Goal: Task Accomplishment & Management: Manage account settings

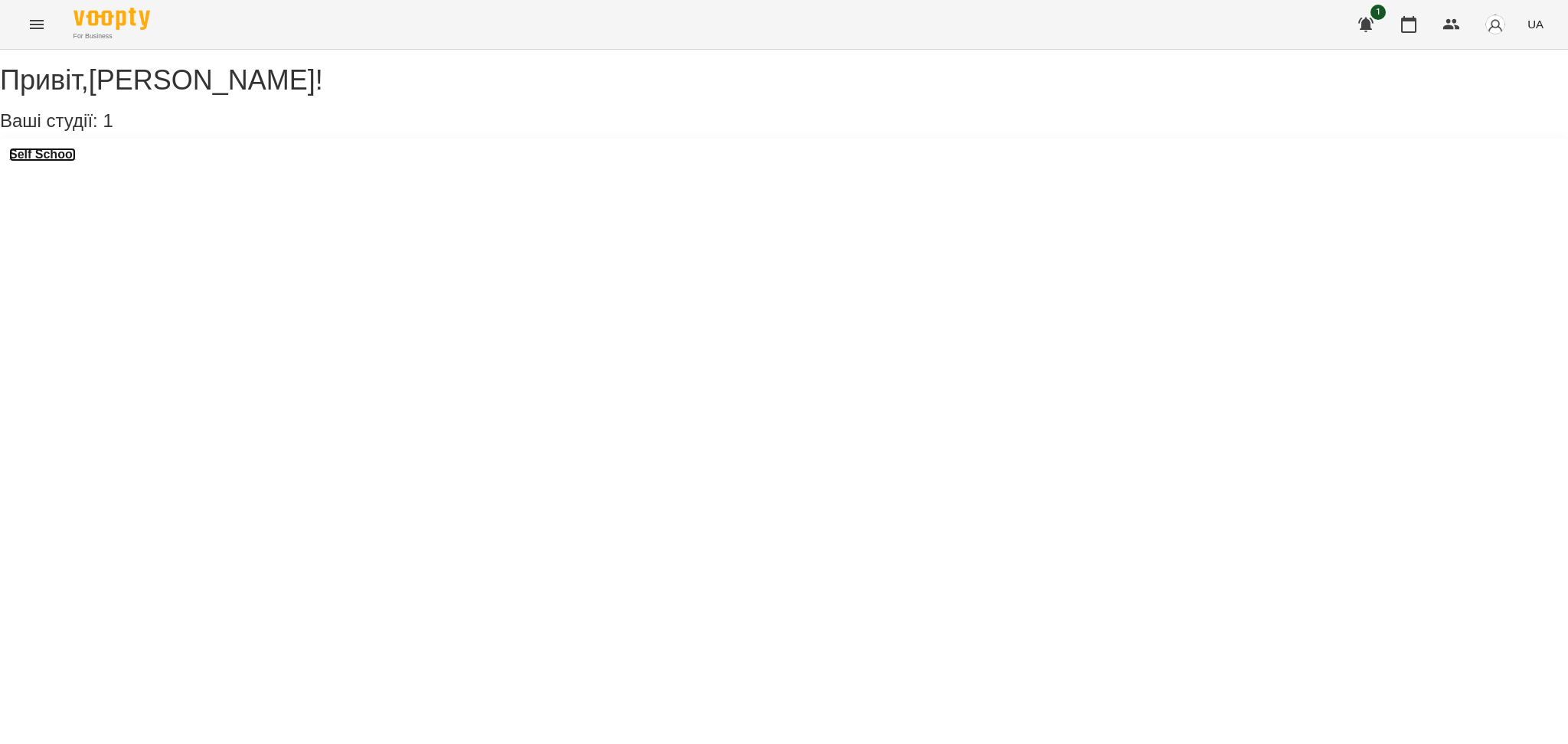
click at [76, 161] on h3 "Self School" at bounding box center [42, 154] width 66 height 14
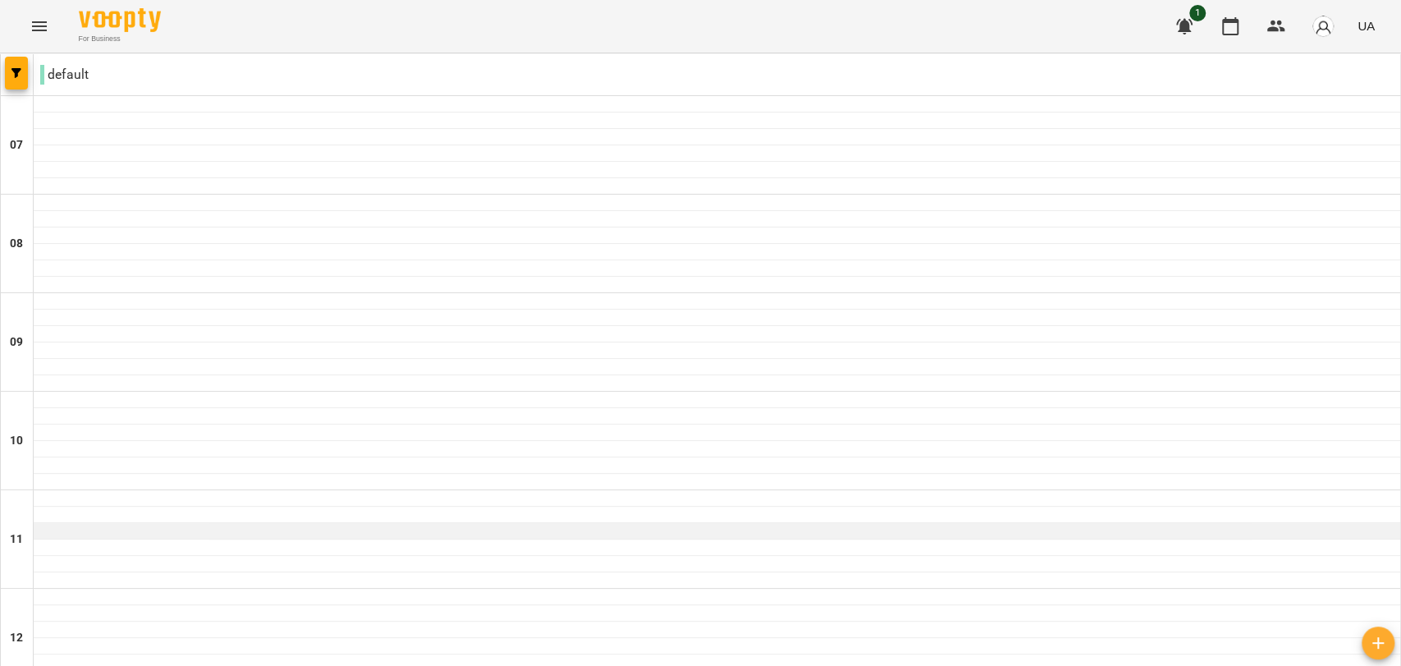
scroll to position [922, 0]
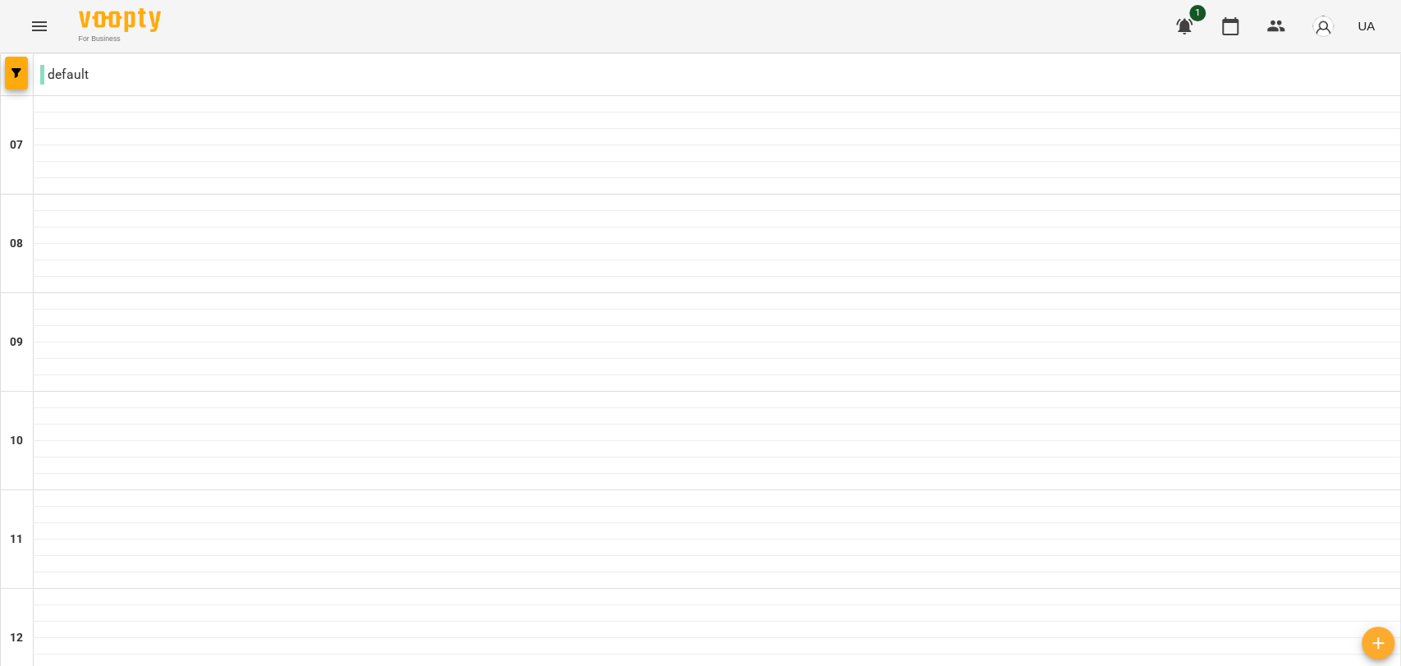
type input "**********"
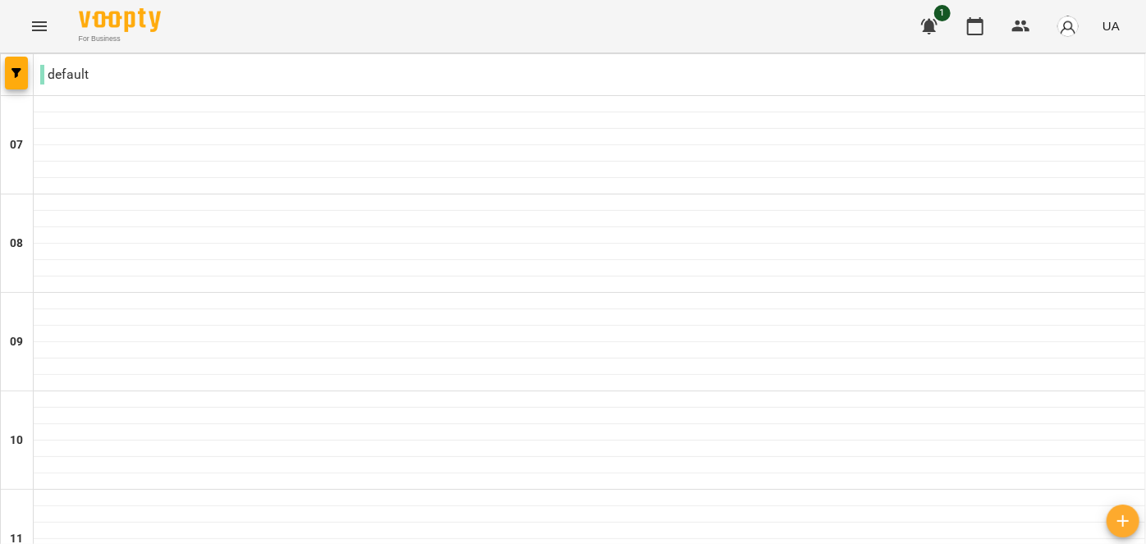
scroll to position [978, 0]
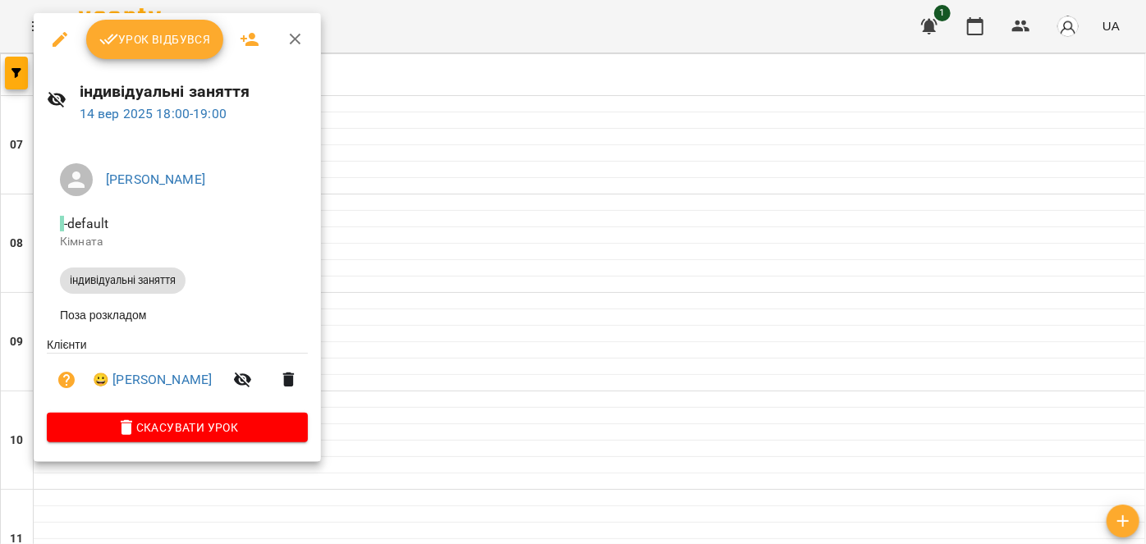
click at [158, 52] on button "Урок відбувся" at bounding box center [155, 39] width 138 height 39
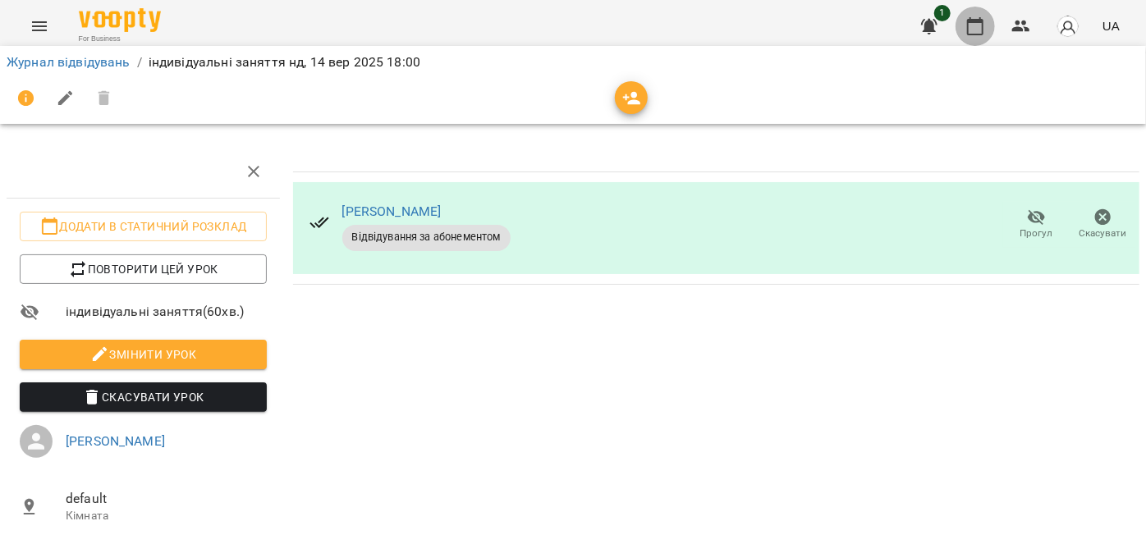
click at [979, 18] on icon "button" at bounding box center [975, 26] width 20 height 20
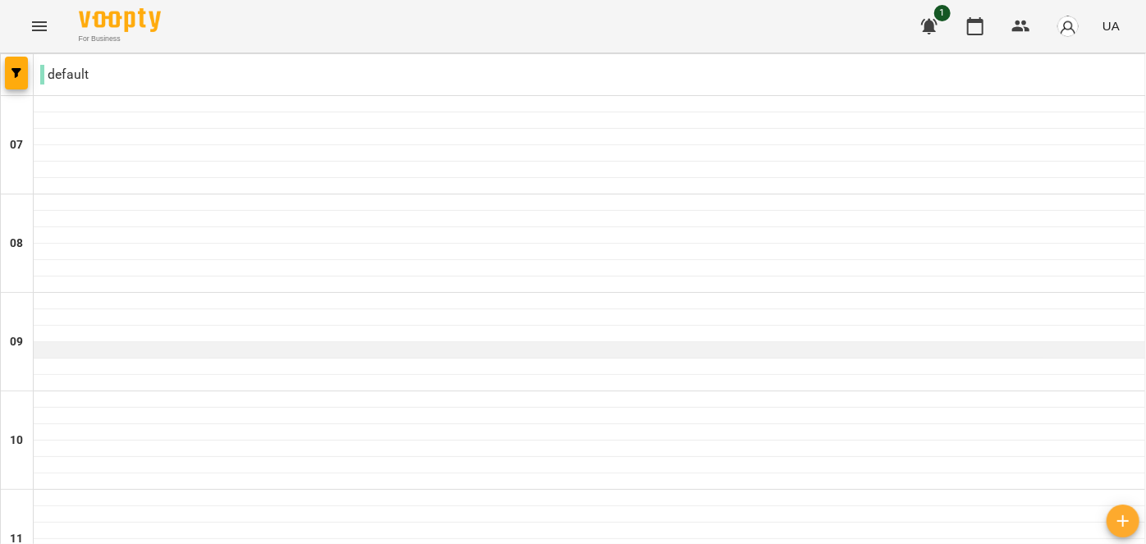
scroll to position [1236, 0]
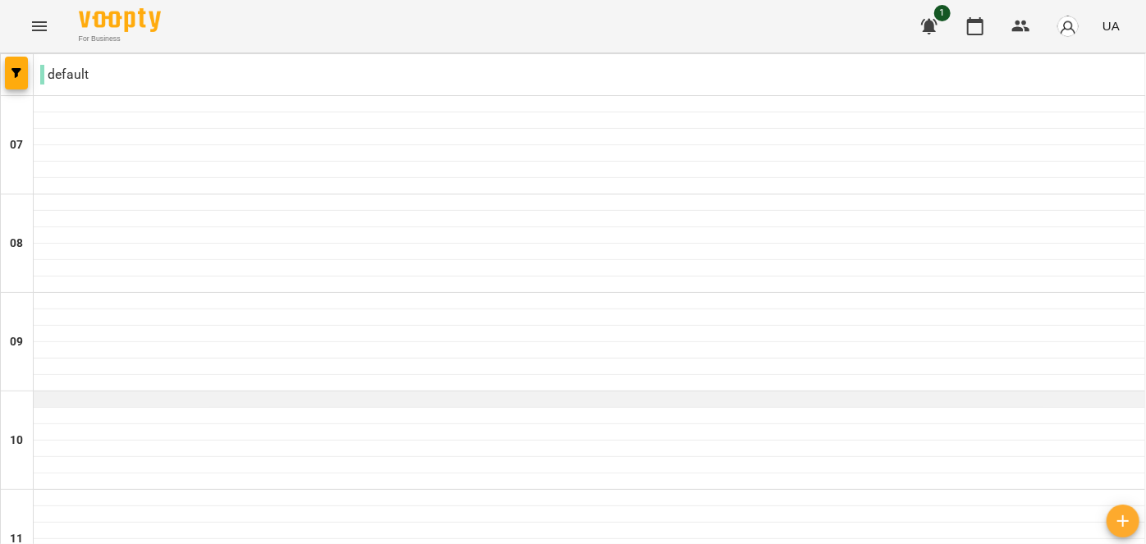
scroll to position [0, 0]
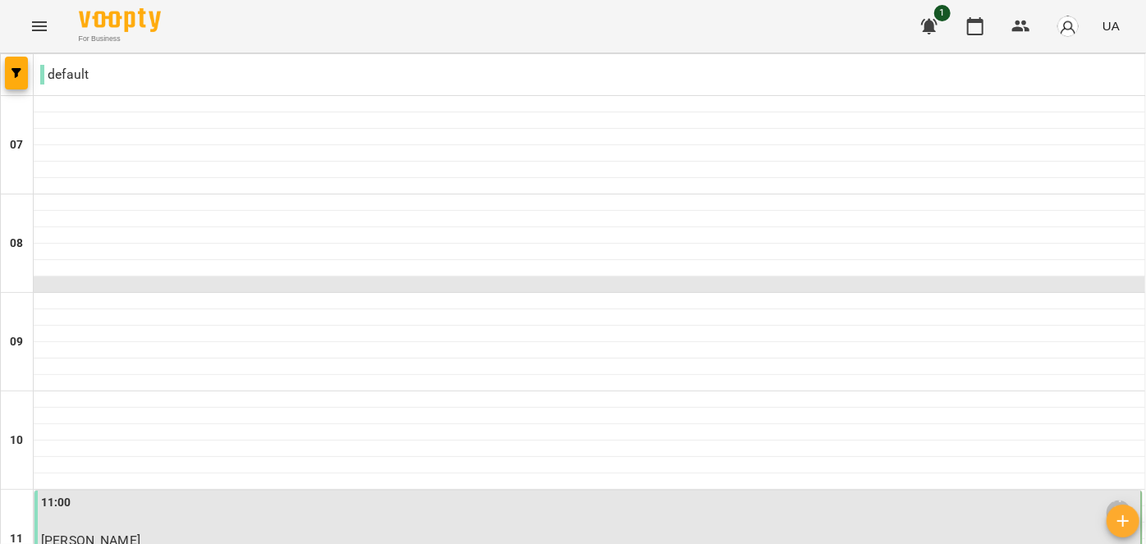
scroll to position [1236, 0]
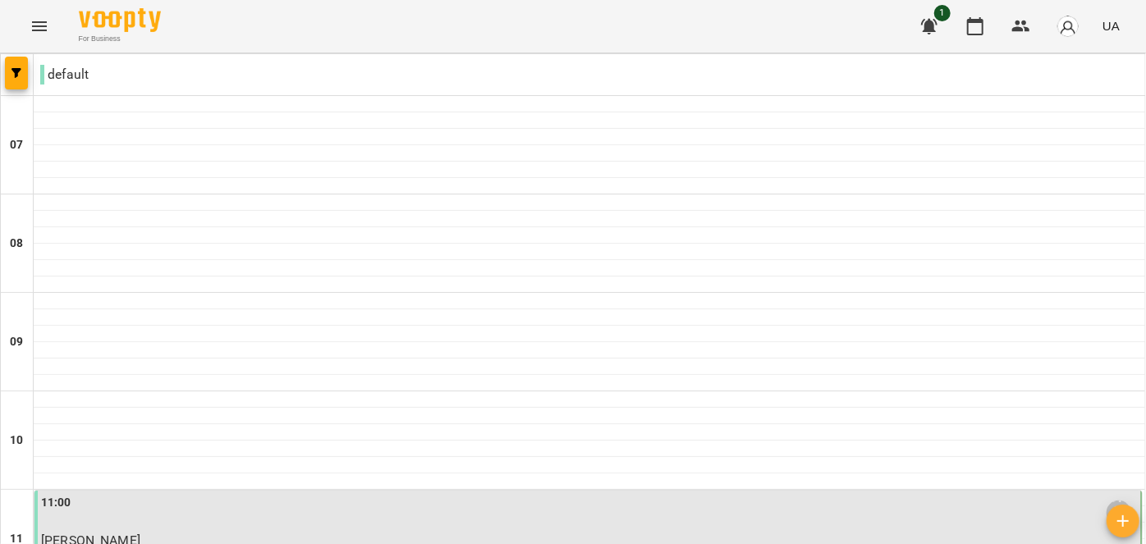
scroll to position [849, 0]
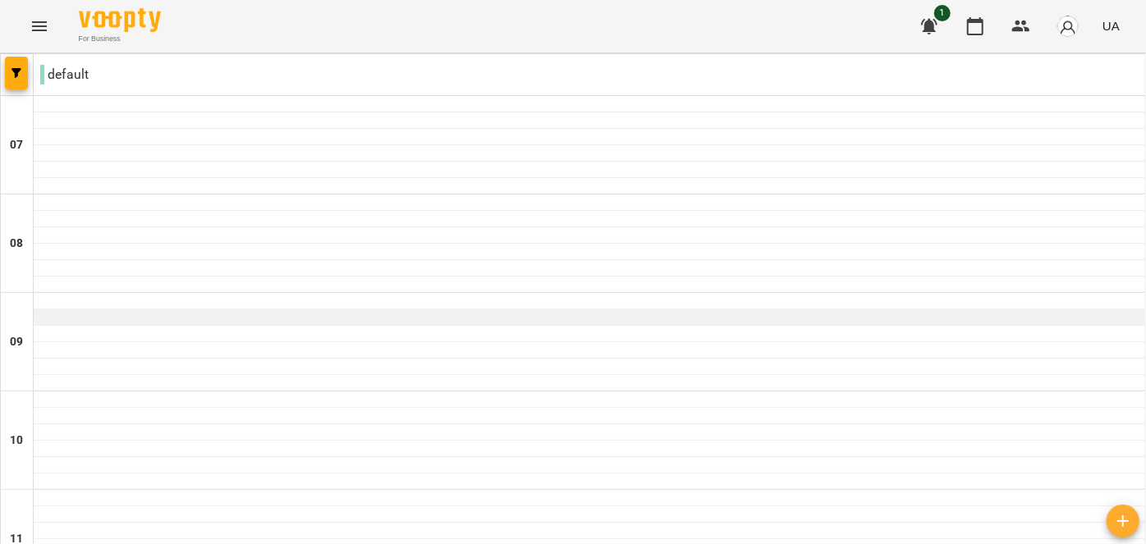
scroll to position [1236, 0]
